Goal: Book appointment/travel/reservation

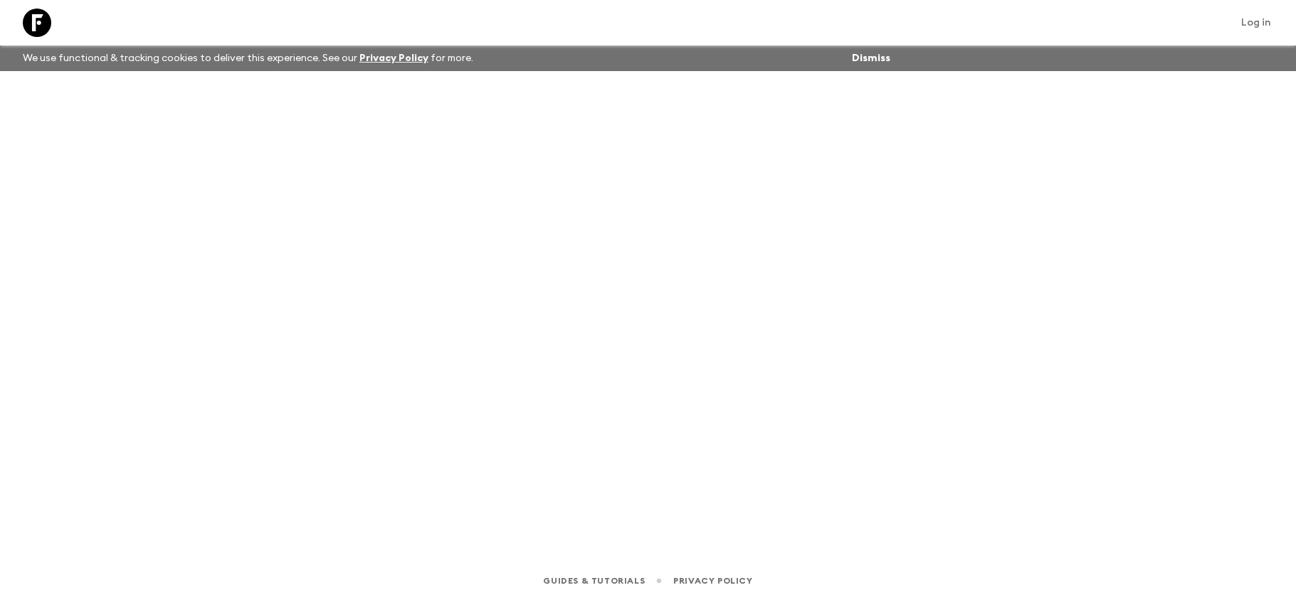
click at [46, 12] on icon at bounding box center [37, 23] width 28 height 28
click at [38, 13] on div at bounding box center [47, 23] width 60 height 40
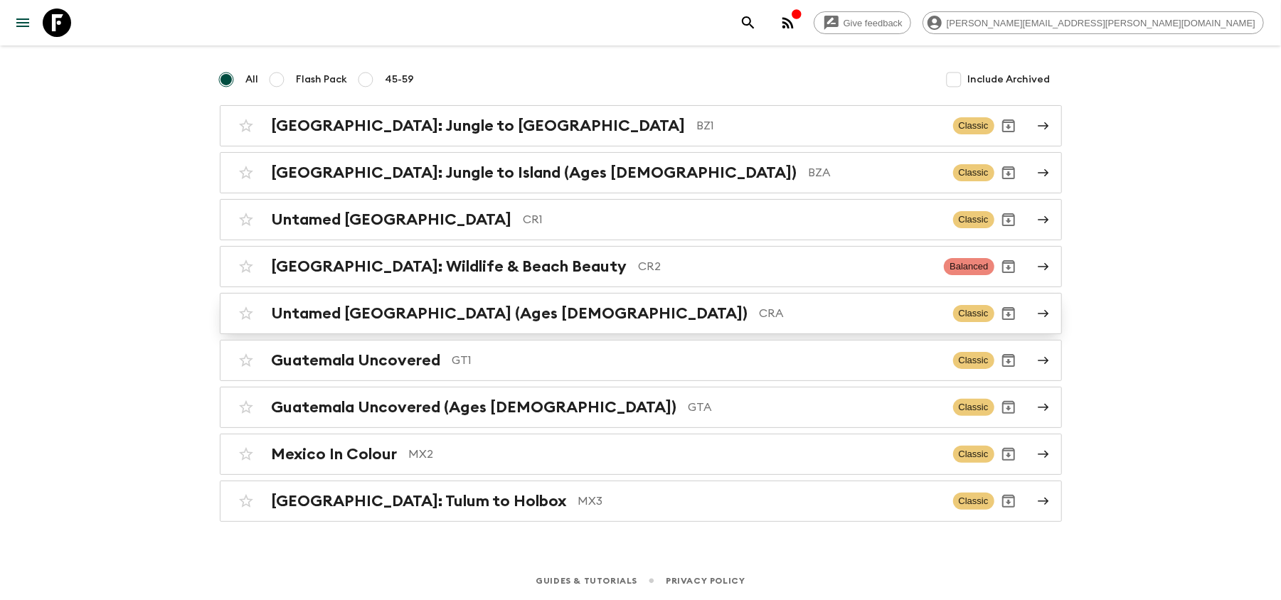
scroll to position [108, 0]
click at [450, 498] on h2 "[GEOGRAPHIC_DATA]: Tulum to Holbox" at bounding box center [419, 501] width 295 height 18
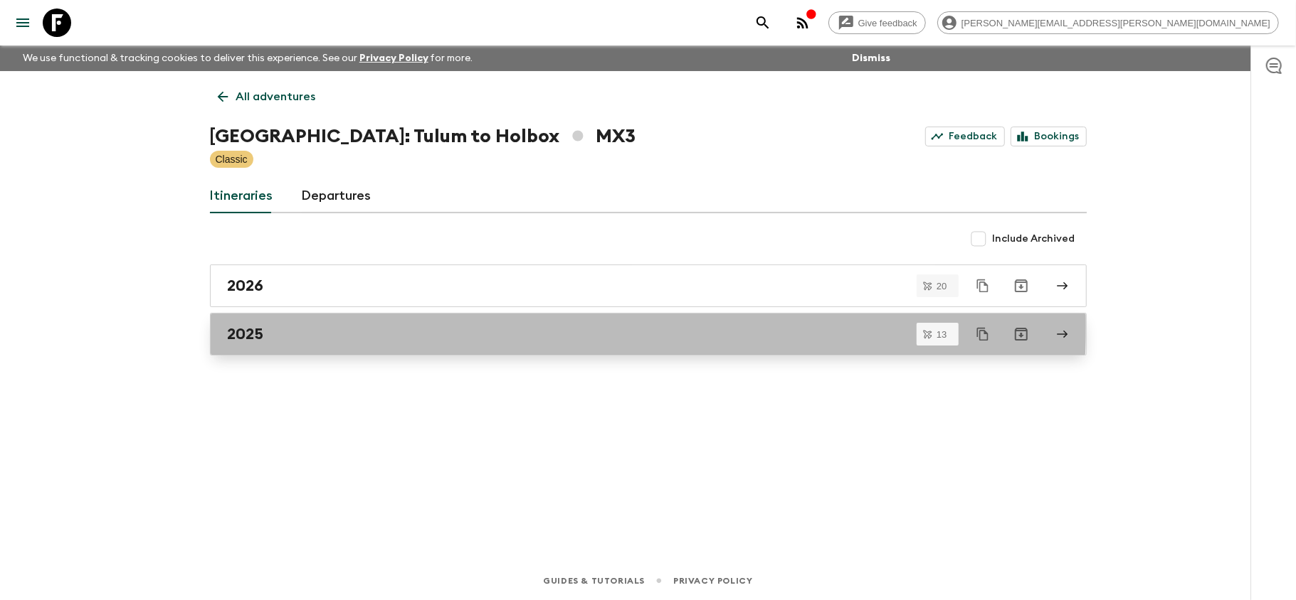
click at [359, 326] on div "2025" at bounding box center [635, 334] width 814 height 18
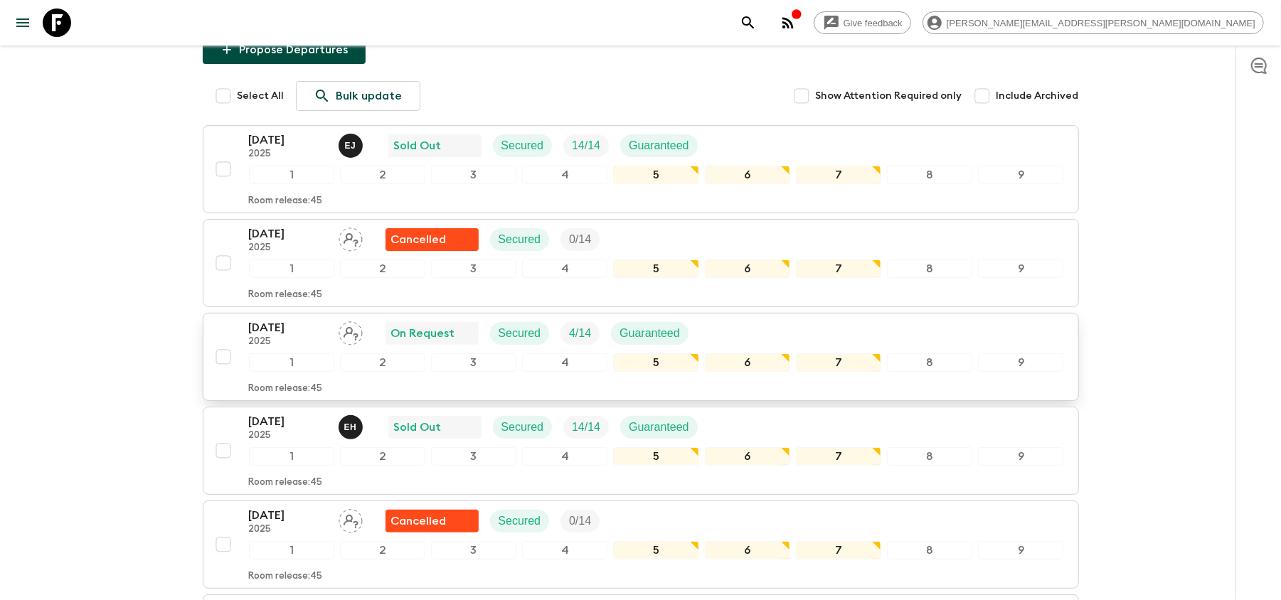
scroll to position [189, 0]
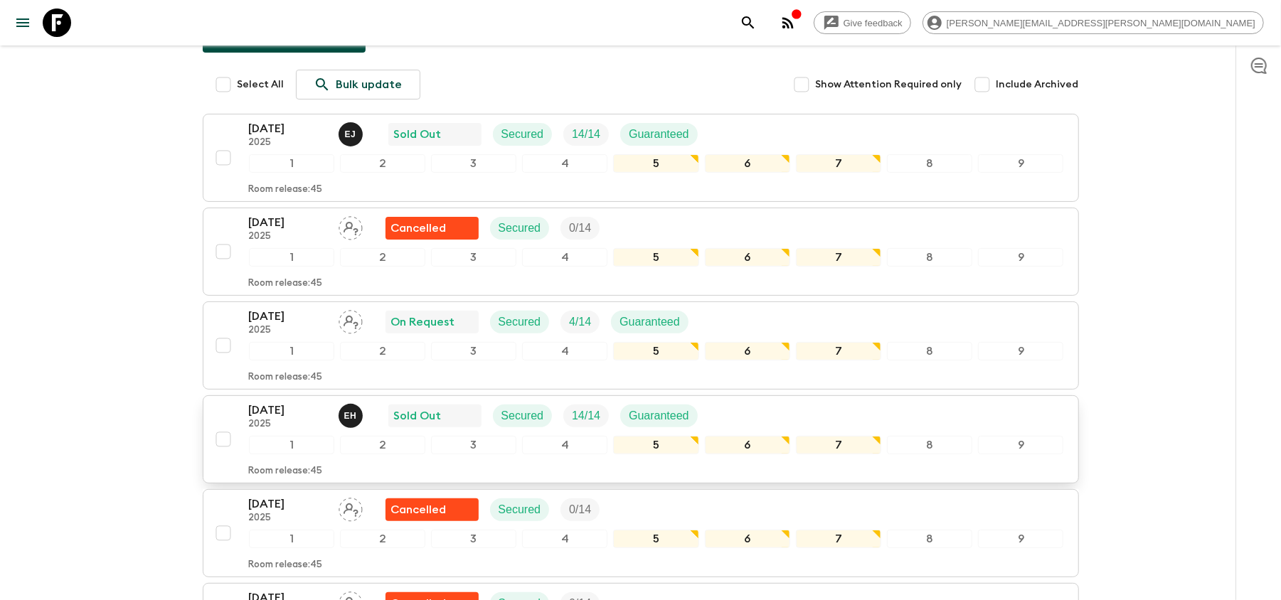
click at [255, 418] on p "[DATE]" at bounding box center [288, 410] width 78 height 17
